Goal: Use online tool/utility: Utilize a website feature to perform a specific function

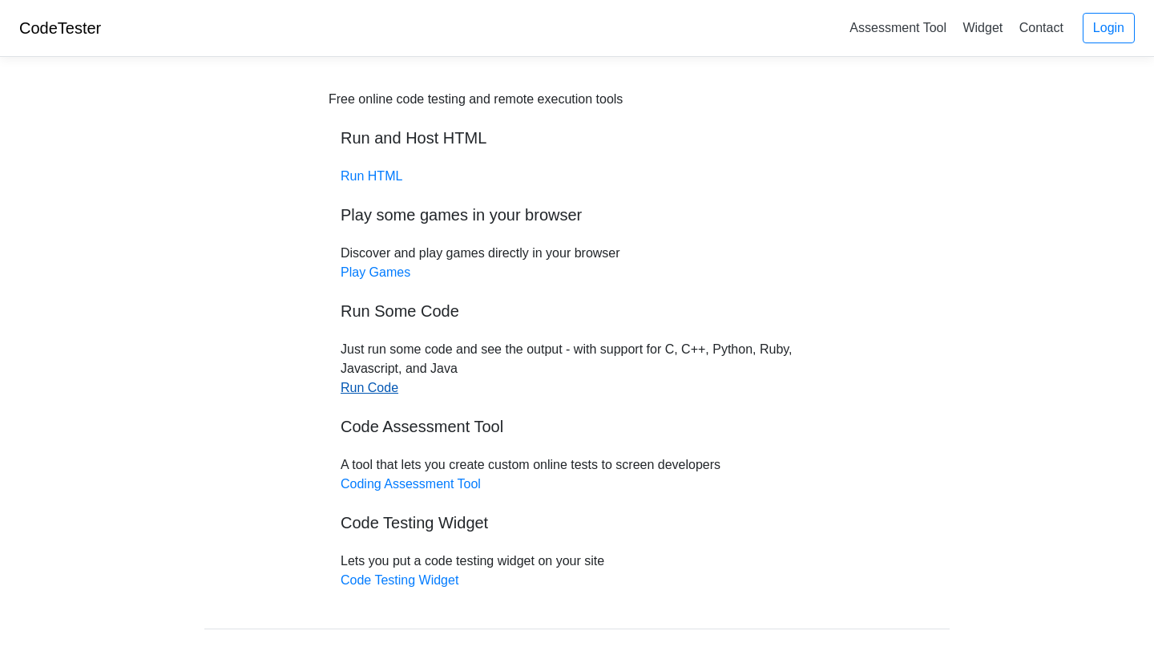
click at [369, 386] on link "Run Code" at bounding box center [370, 388] width 58 height 14
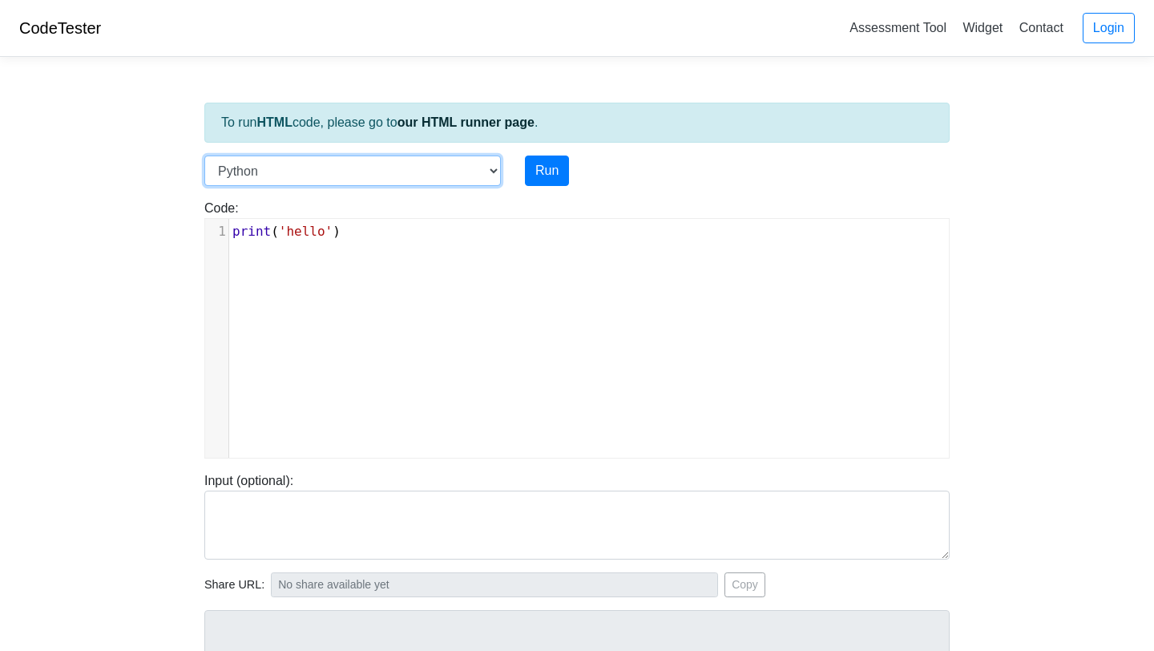
click at [397, 175] on select "C C++ Go Java Javascript Python Ruby" at bounding box center [352, 170] width 297 height 30
select select "c"
click at [204, 155] on select "C C++ Go Java Javascript Python Ruby" at bounding box center [352, 170] width 297 height 30
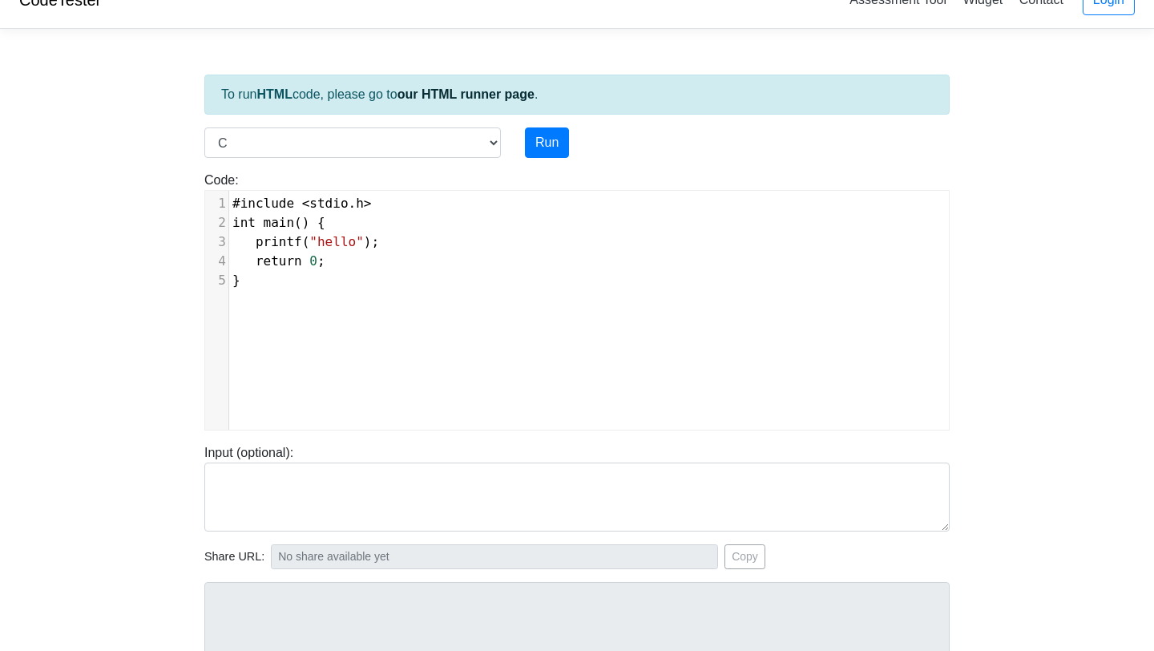
scroll to position [6, 0]
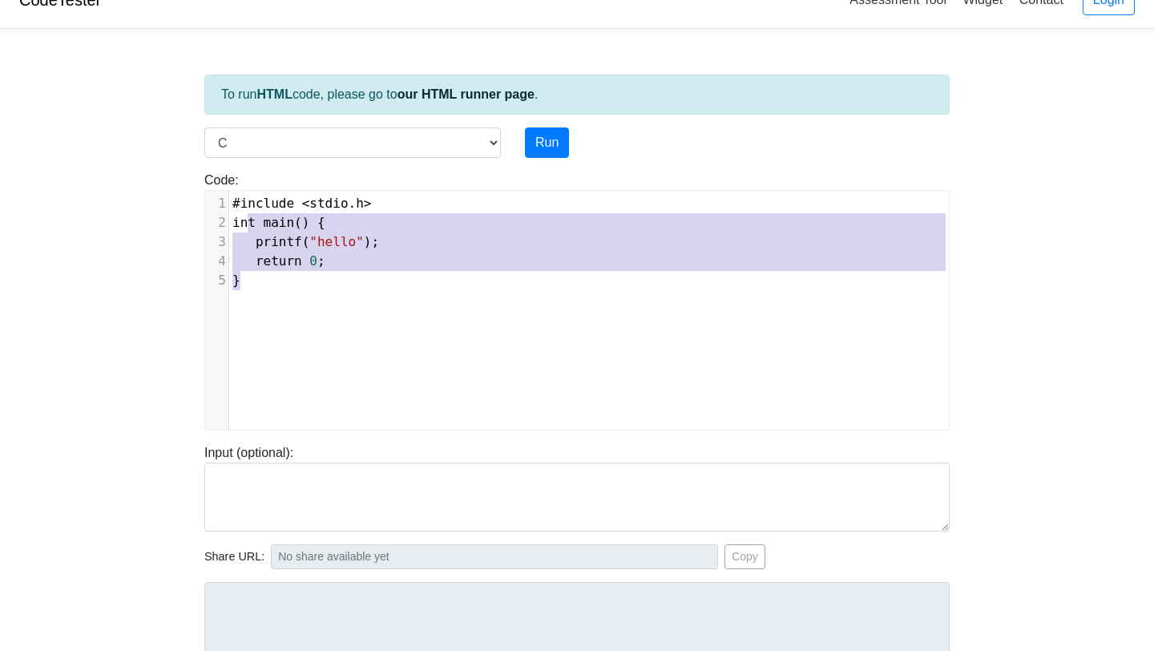
type textarea "#include <stdio.h> int main() { printf("hello"); return 0; }"
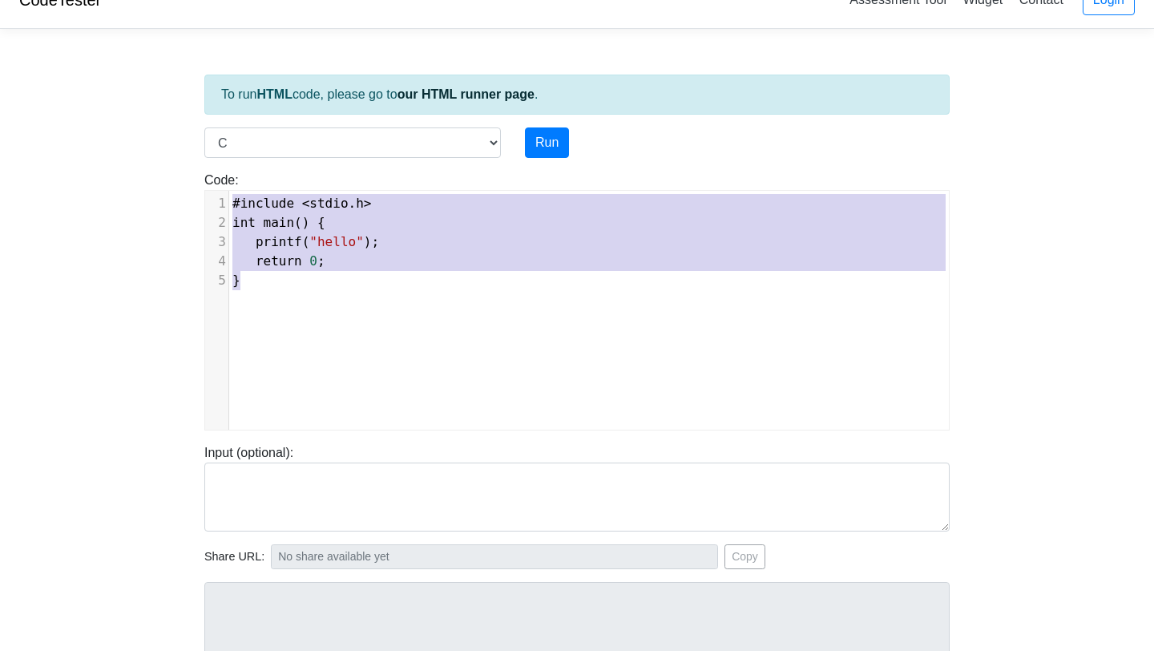
drag, startPoint x: 391, startPoint y: 292, endPoint x: 219, endPoint y: 195, distance: 197.7
click at [229, 195] on div "x 1 #include < stdio . h > 2 int main () { 3 printf ( "hello" ); 4 return 0 ; 5…" at bounding box center [589, 242] width 720 height 103
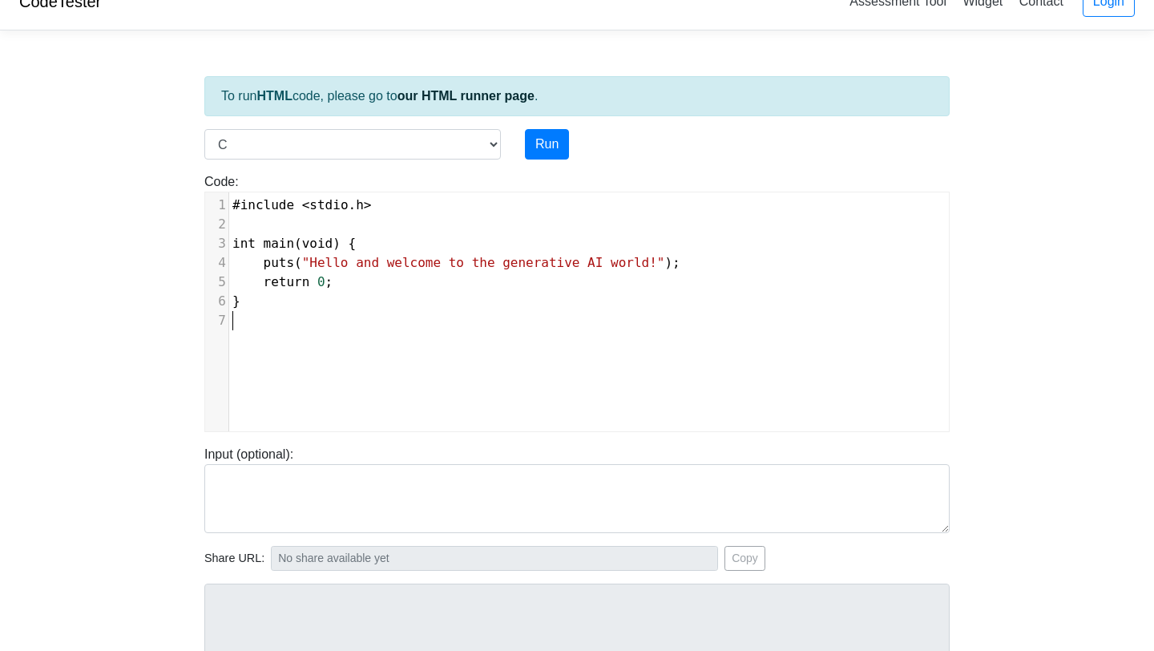
scroll to position [24, 0]
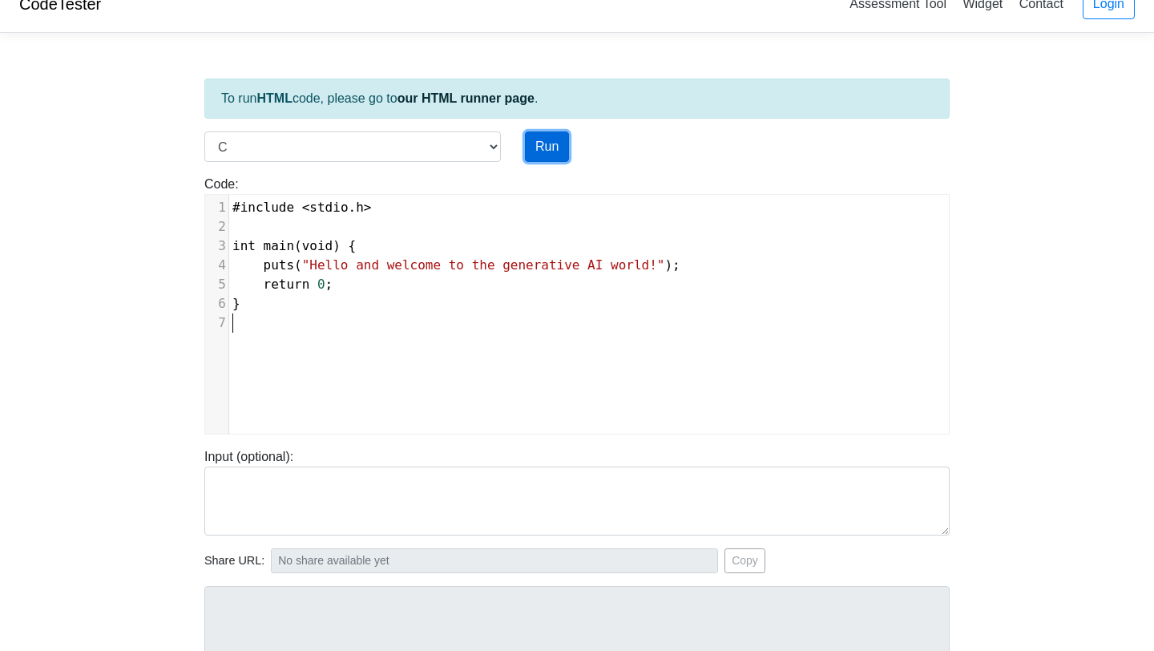
click at [535, 152] on button "Run" at bounding box center [547, 146] width 44 height 30
type input "[URL][DOMAIN_NAME]"
type textarea "Stdout: Hello and welcome to the generative AI world!"
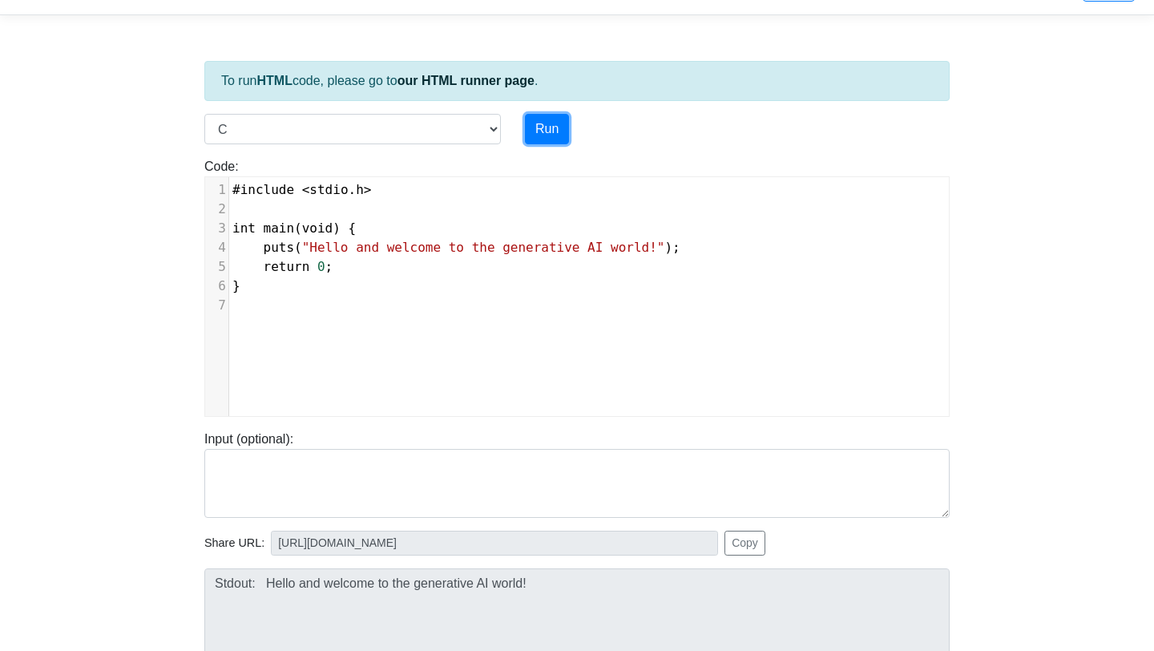
scroll to position [60, 0]
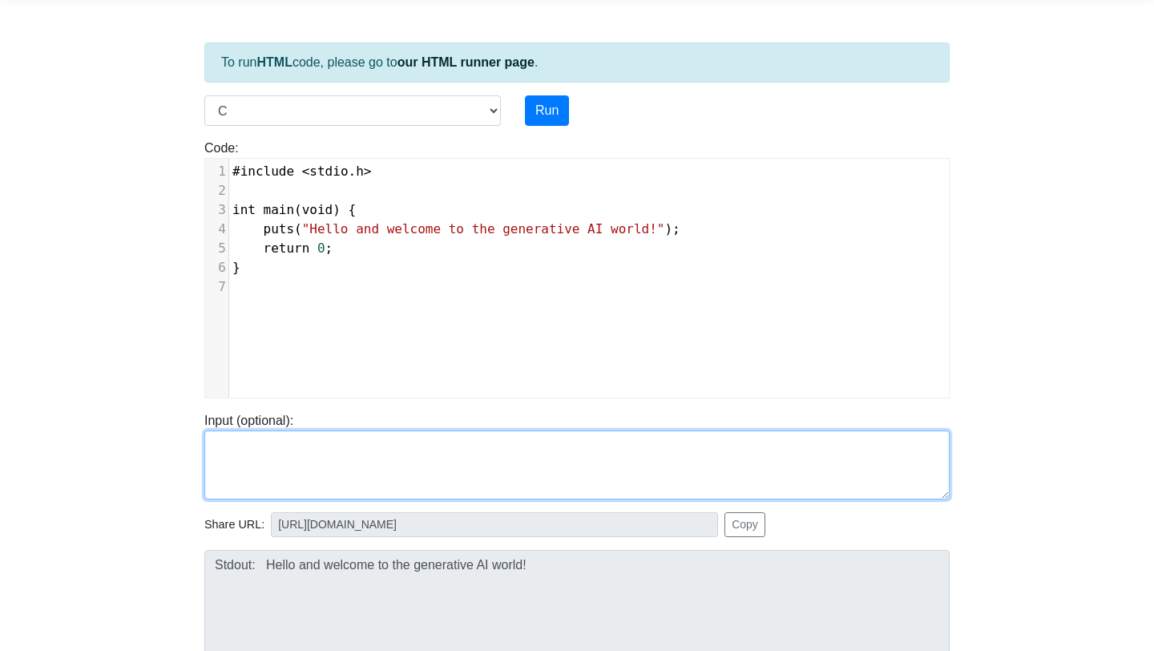
click at [280, 462] on textarea at bounding box center [576, 464] width 745 height 69
paste textarea "#include <stdio.h> int main(void) { puts("Hello and welcome to the generative A…"
type textarea "#include <stdio.h> int main(void) { puts("Hello and welcome to the generative A…"
paste textarea "gcc -o hello hello.c ./hello"
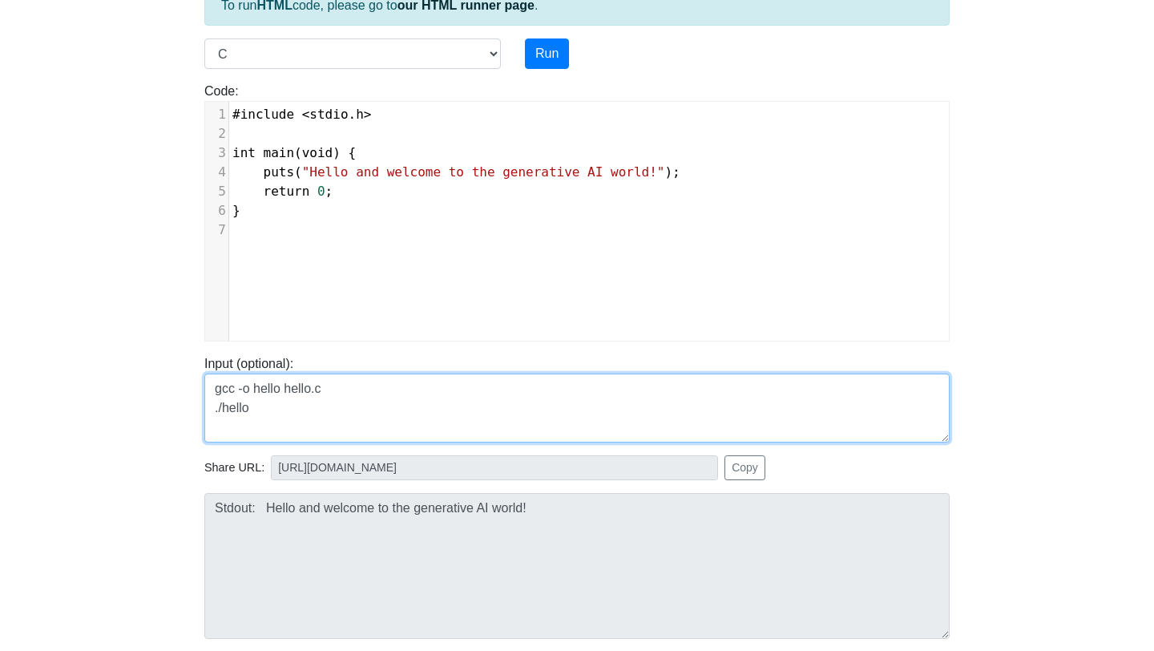
scroll to position [107, 0]
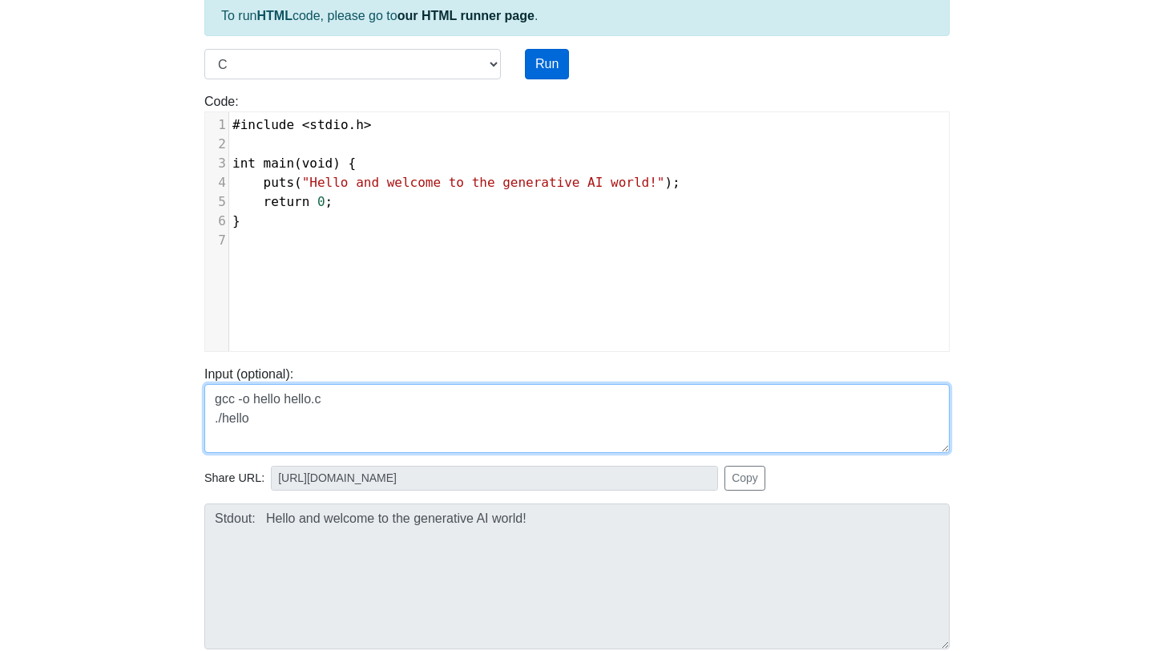
type textarea "gcc -o hello hello.c ./hello"
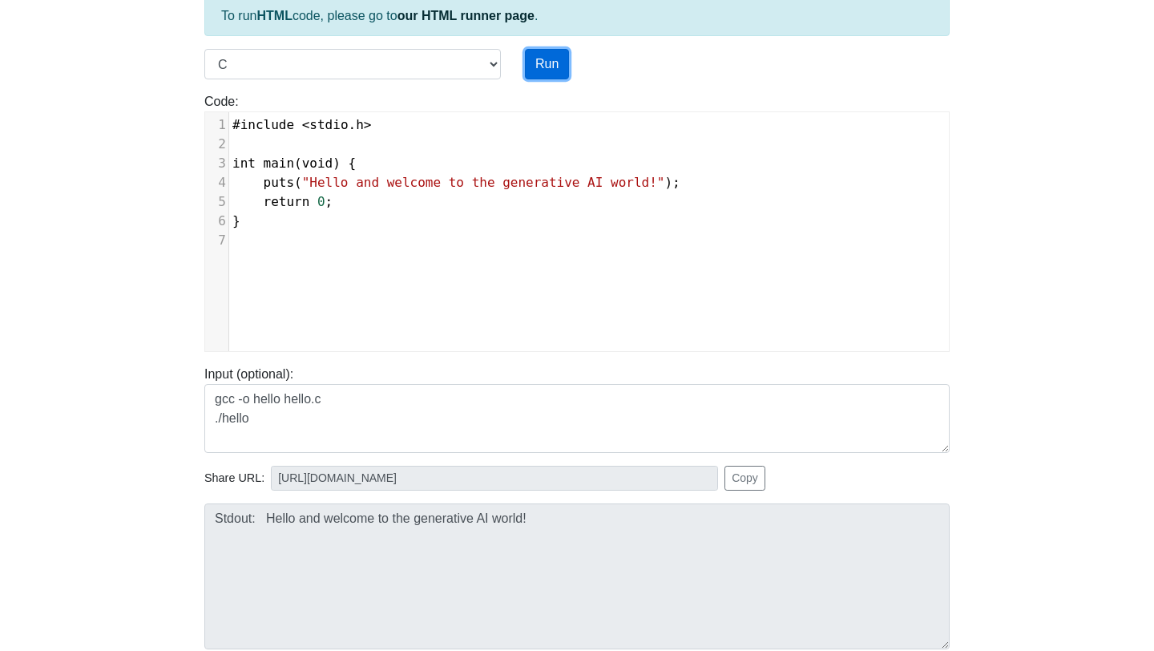
click at [556, 59] on button "Run" at bounding box center [547, 64] width 44 height 30
type input "[URL][DOMAIN_NAME]"
type textarea "Stdout: Hello and welcome to the generative AI world!"
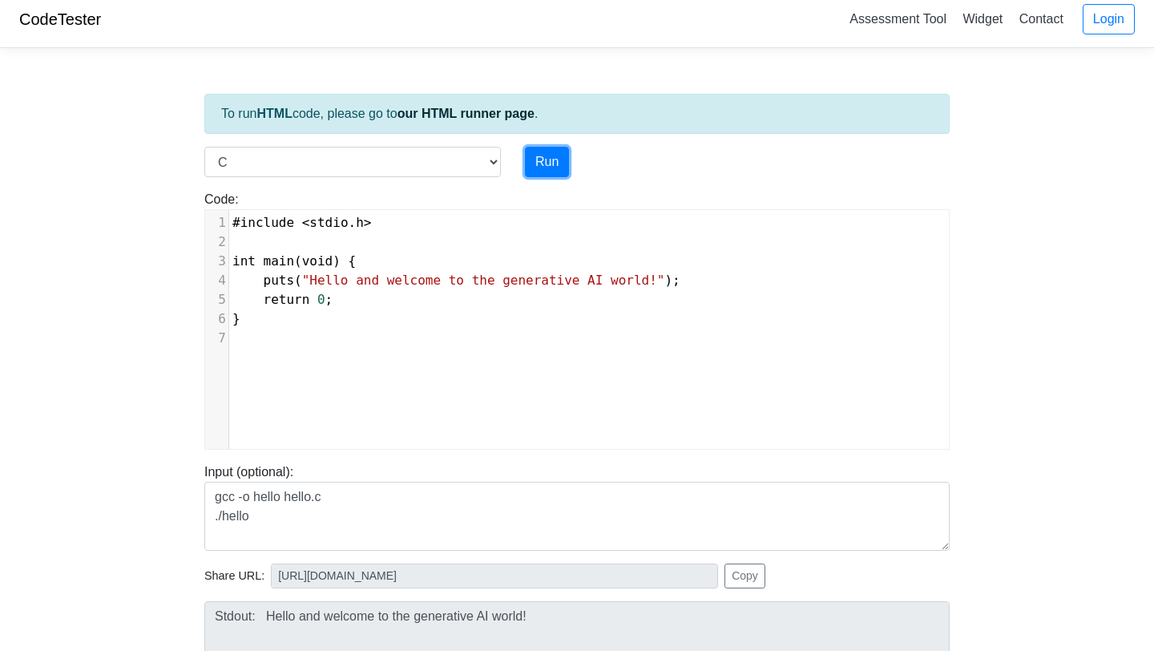
scroll to position [0, 0]
